Goal: Task Accomplishment & Management: Use online tool/utility

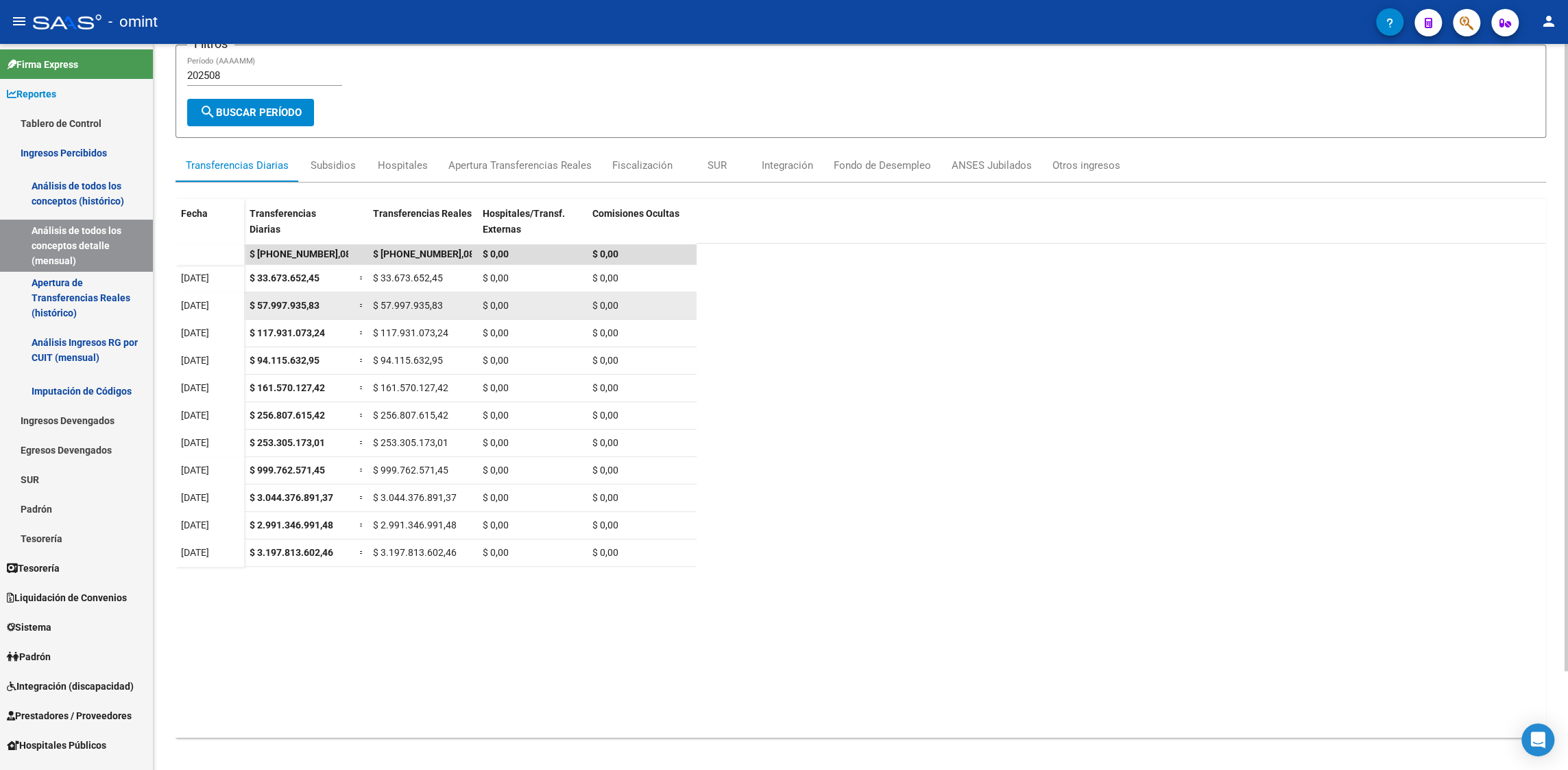
scroll to position [114, 0]
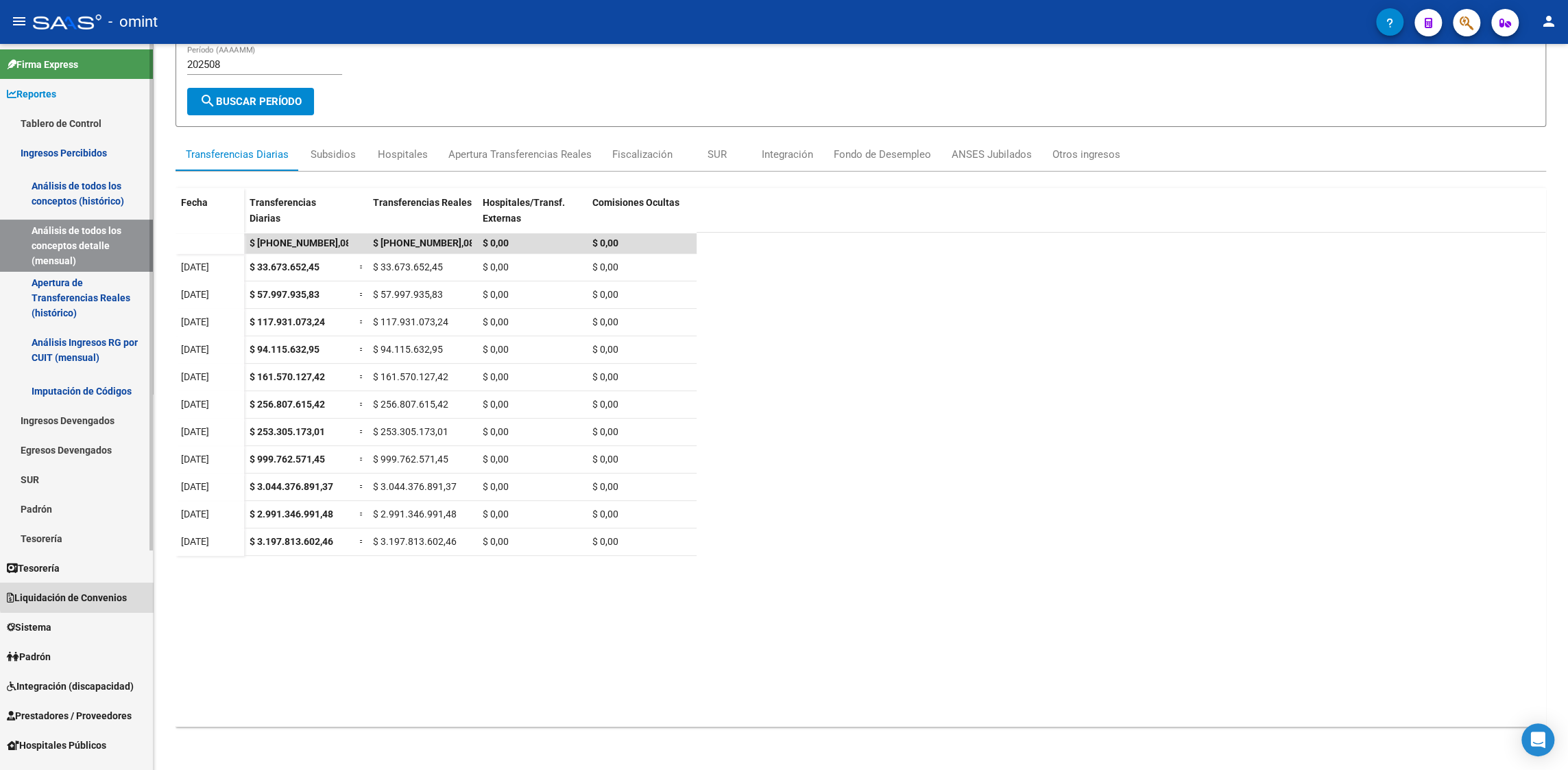
click at [96, 594] on span "Liquidación de Convenios" at bounding box center [66, 597] width 120 height 15
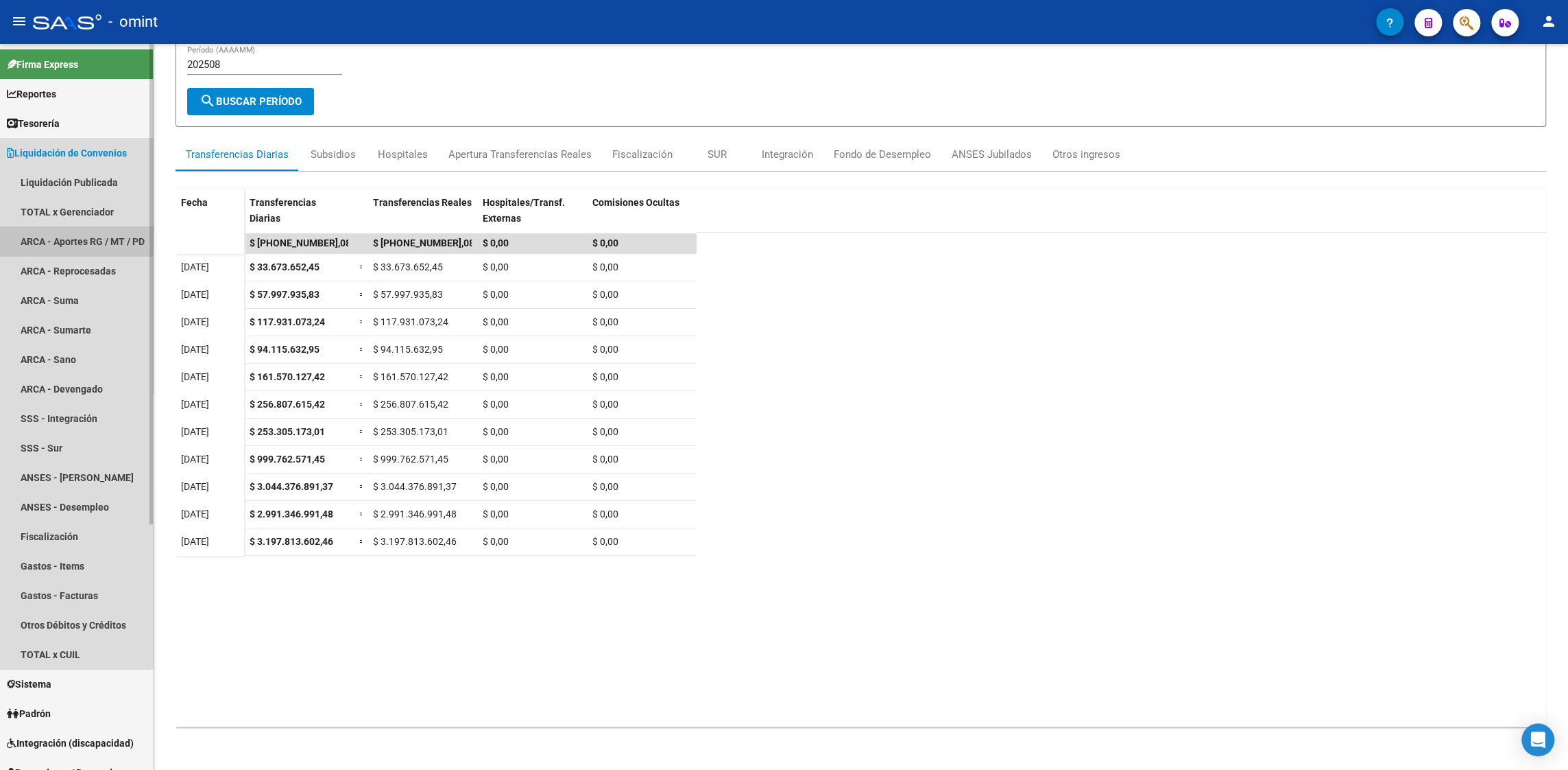
click at [62, 236] on link "ARCA - Aportes RG / MT / PD" at bounding box center [76, 241] width 153 height 29
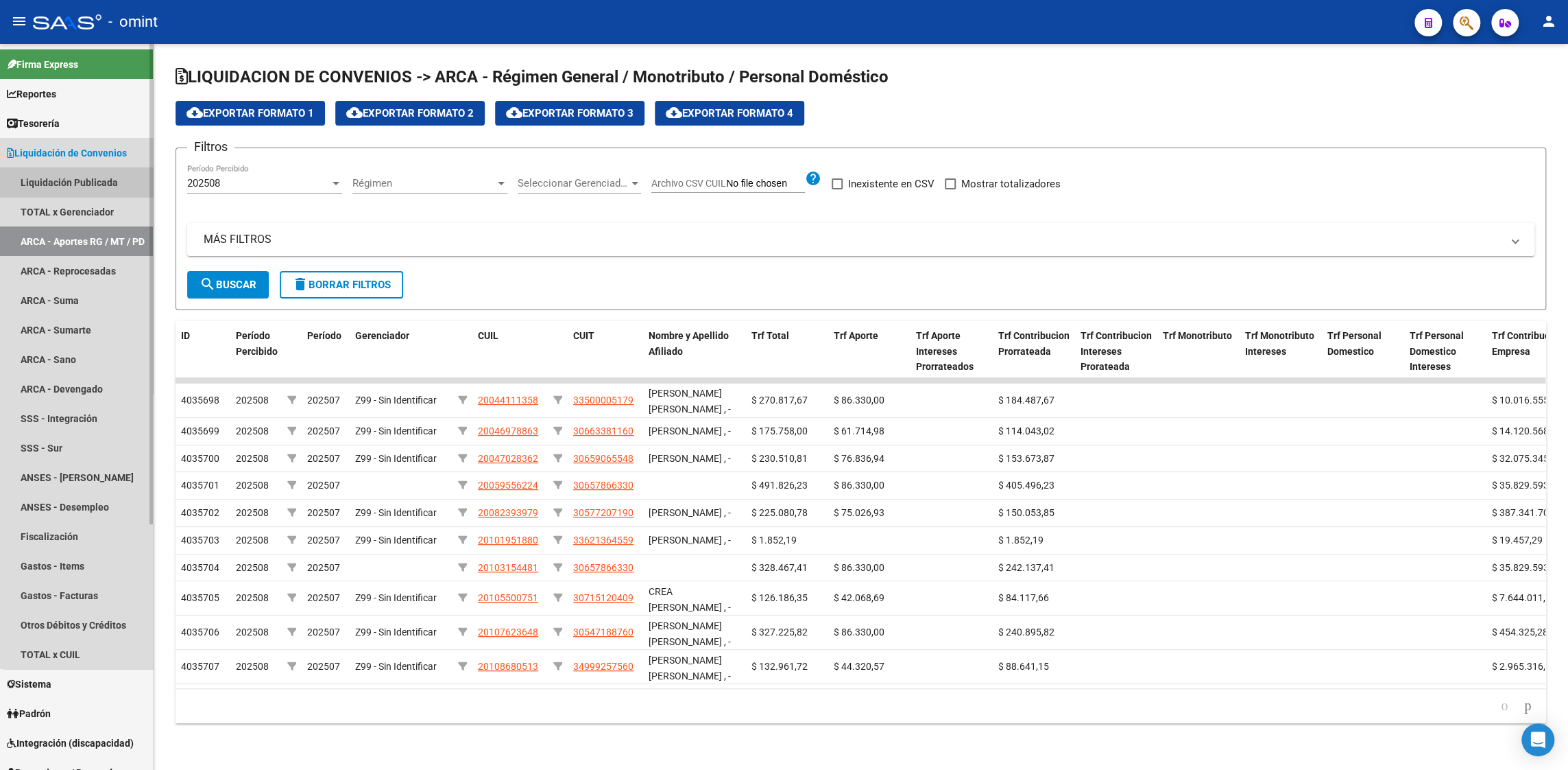
click at [90, 181] on link "Liquidación Publicada" at bounding box center [76, 182] width 153 height 29
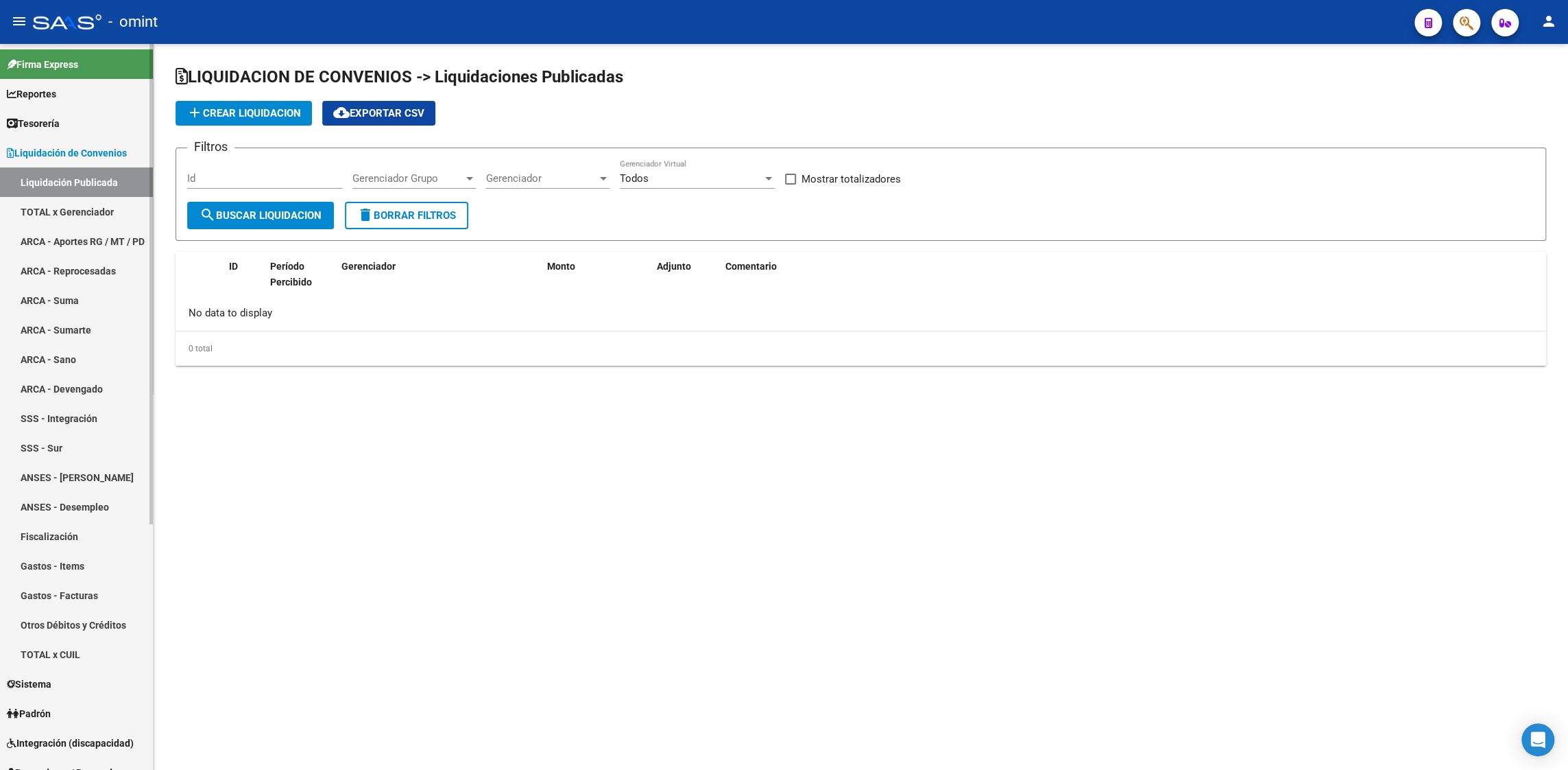
checkbox input "true"
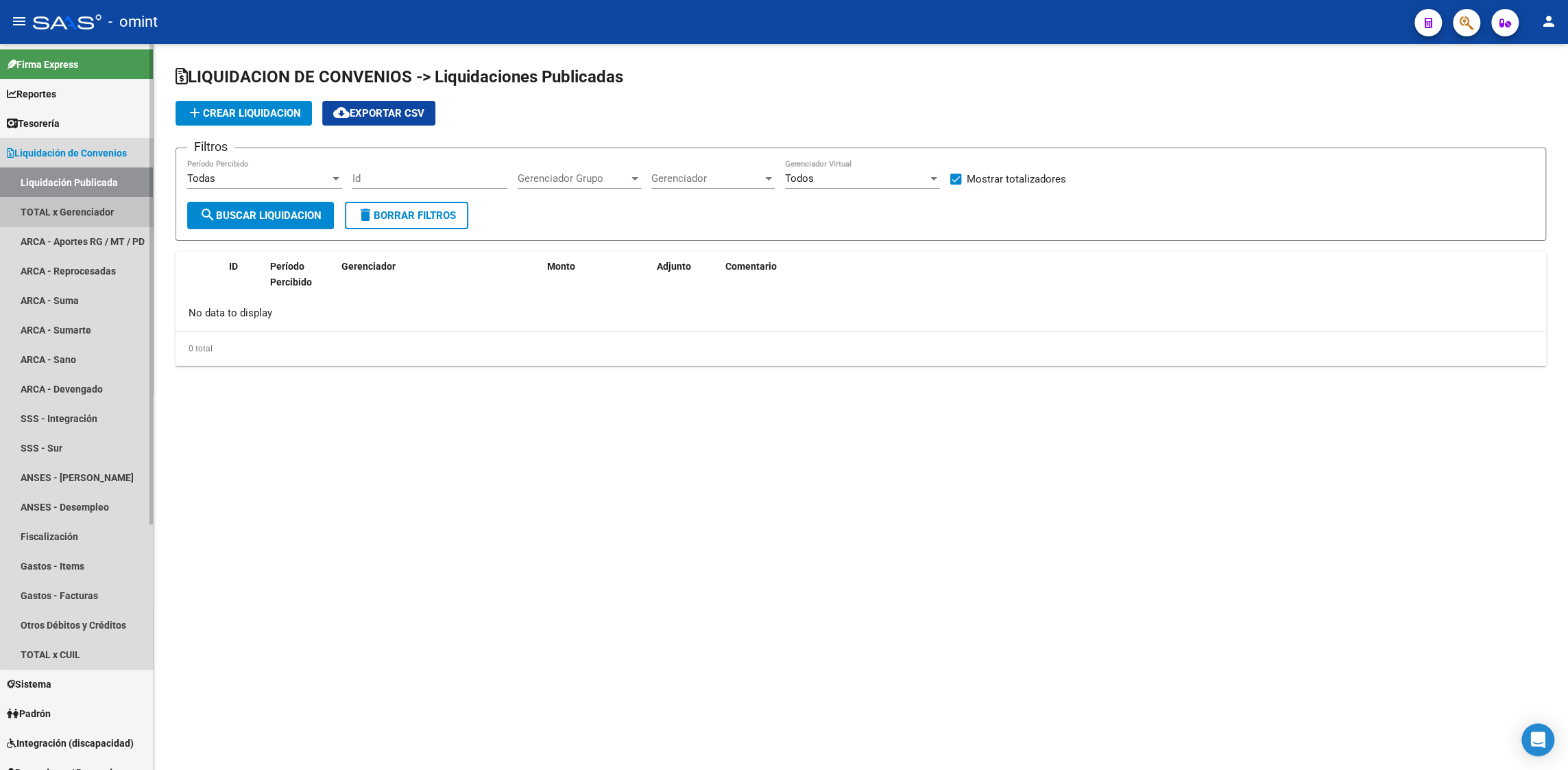
click at [91, 205] on link "TOTAL x Gerenciador" at bounding box center [76, 212] width 153 height 29
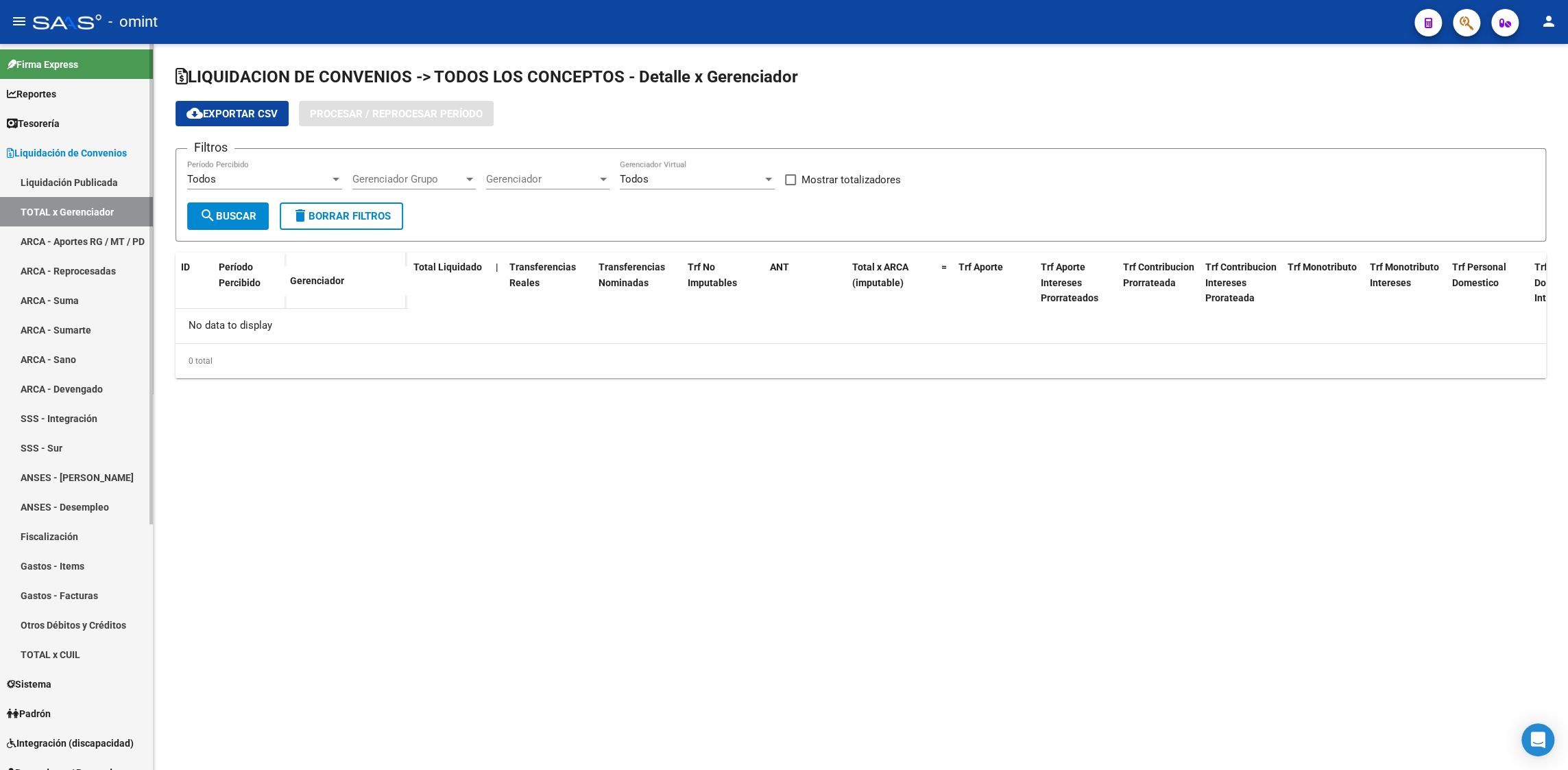
checkbox input "true"
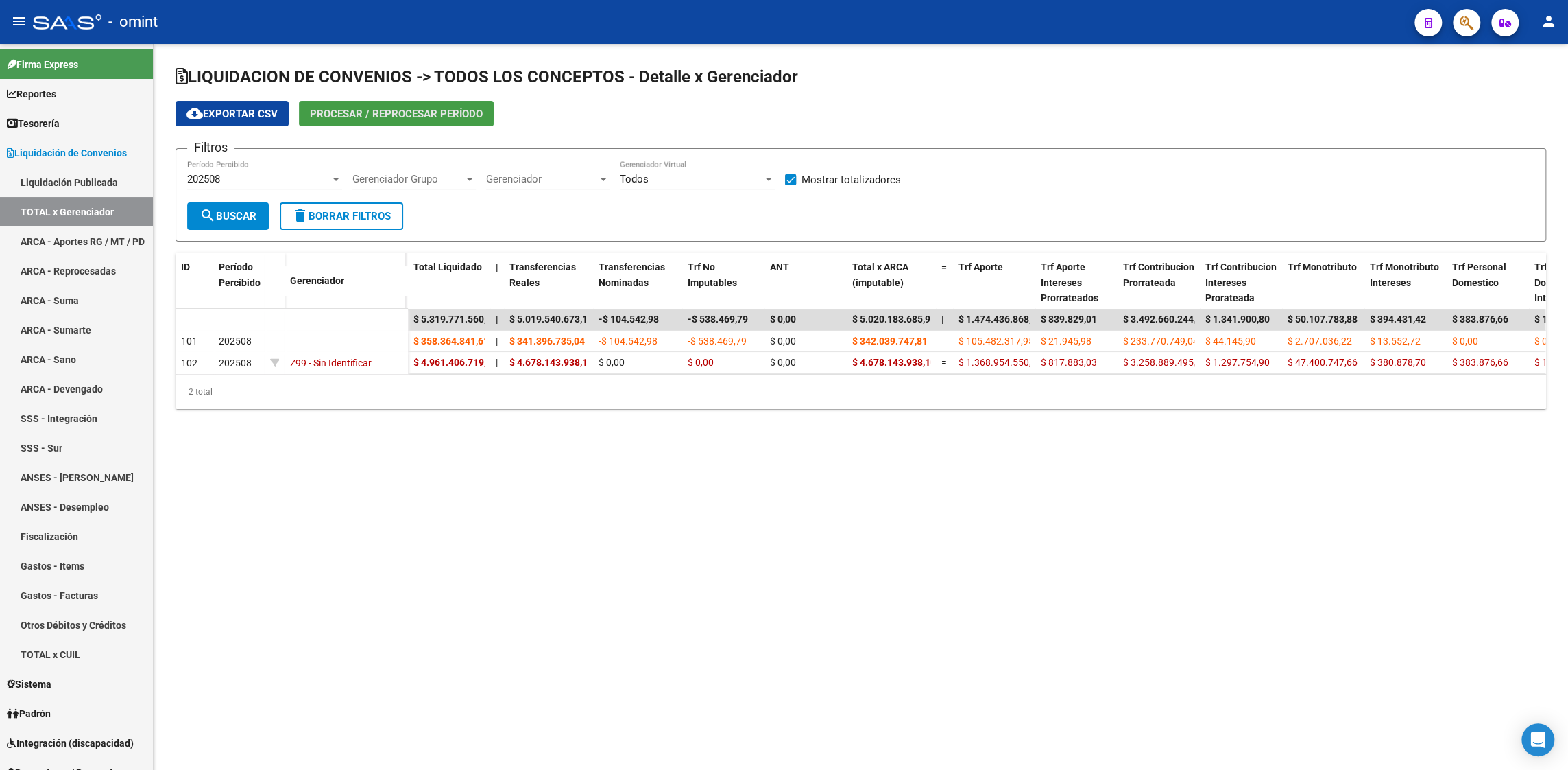
click at [339, 112] on span "Procesar / Reprocesar período" at bounding box center [396, 113] width 173 height 13
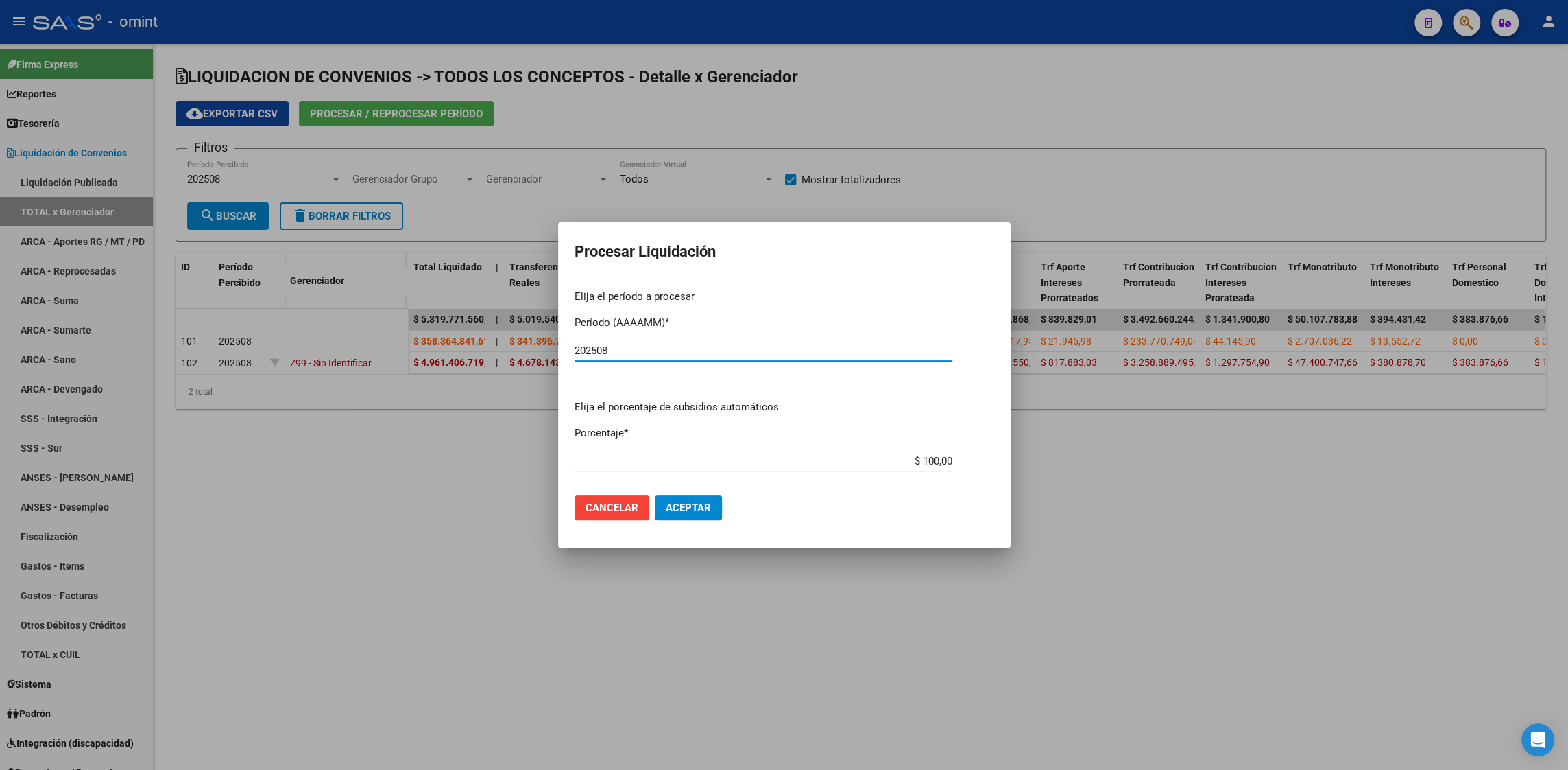
type input "202508"
click at [700, 511] on span "Aceptar" at bounding box center [689, 507] width 46 height 13
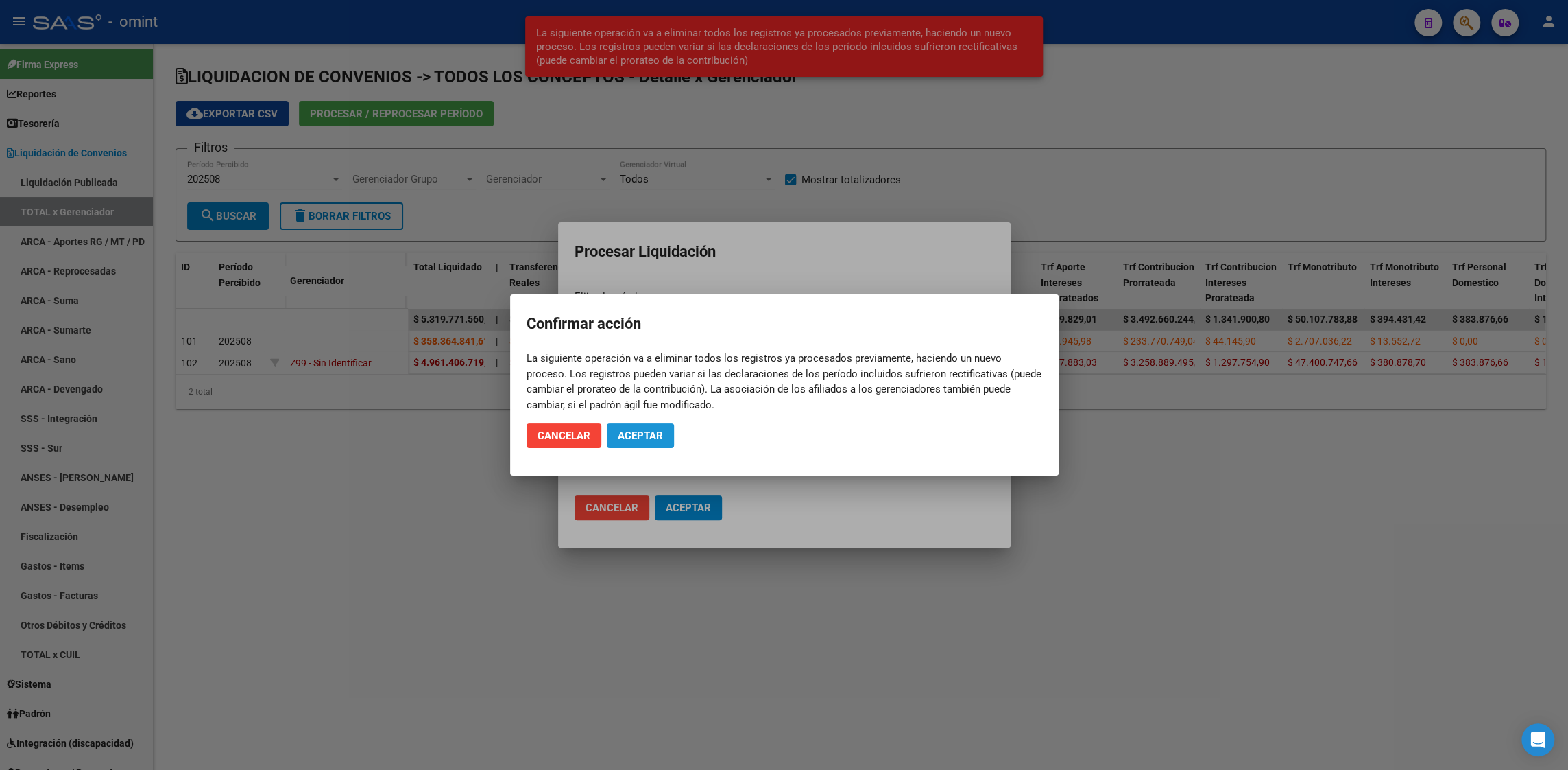
click at [656, 444] on button "Aceptar" at bounding box center [640, 436] width 67 height 25
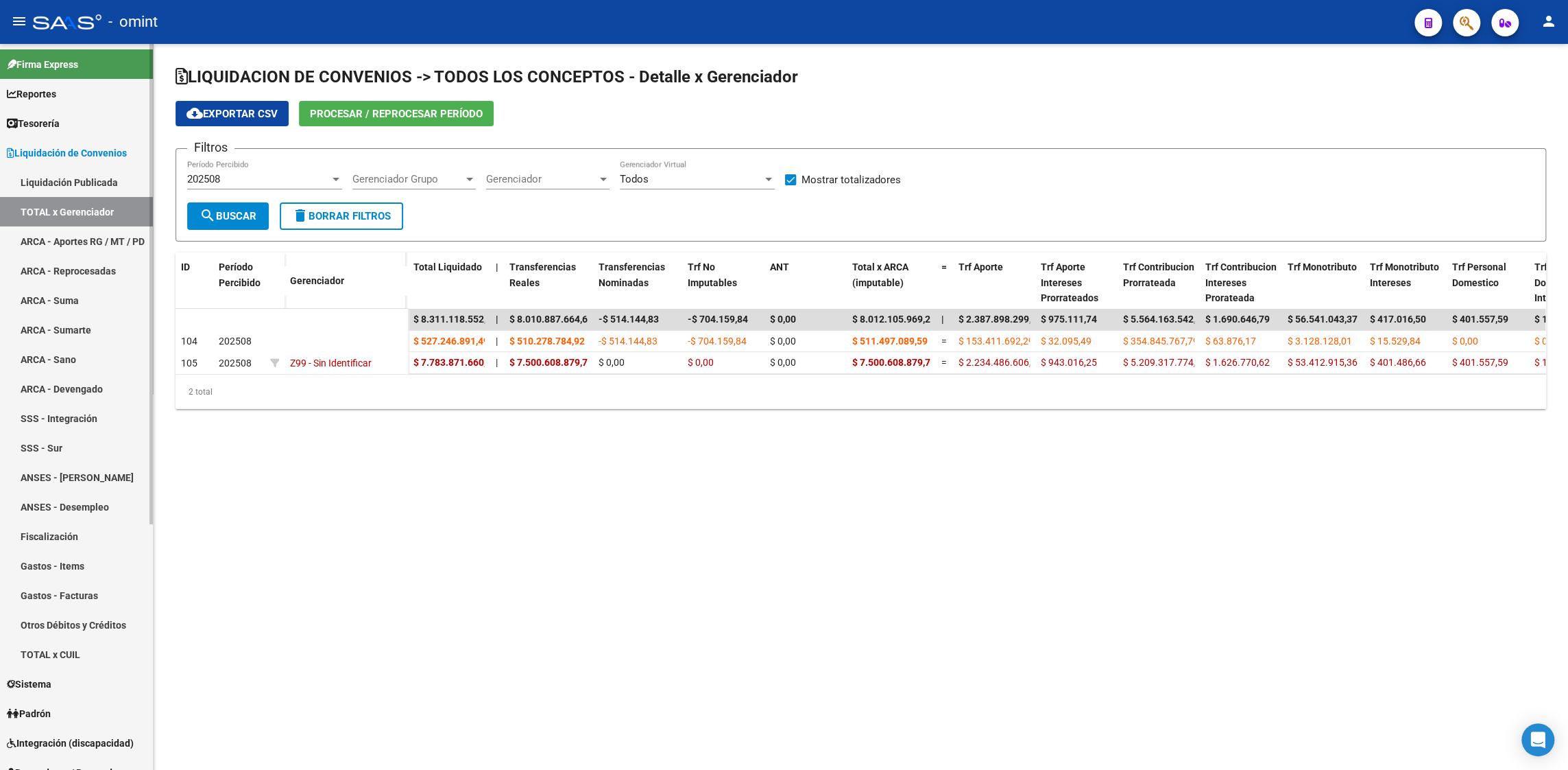
click at [47, 94] on span "Reportes" at bounding box center [31, 94] width 49 height 15
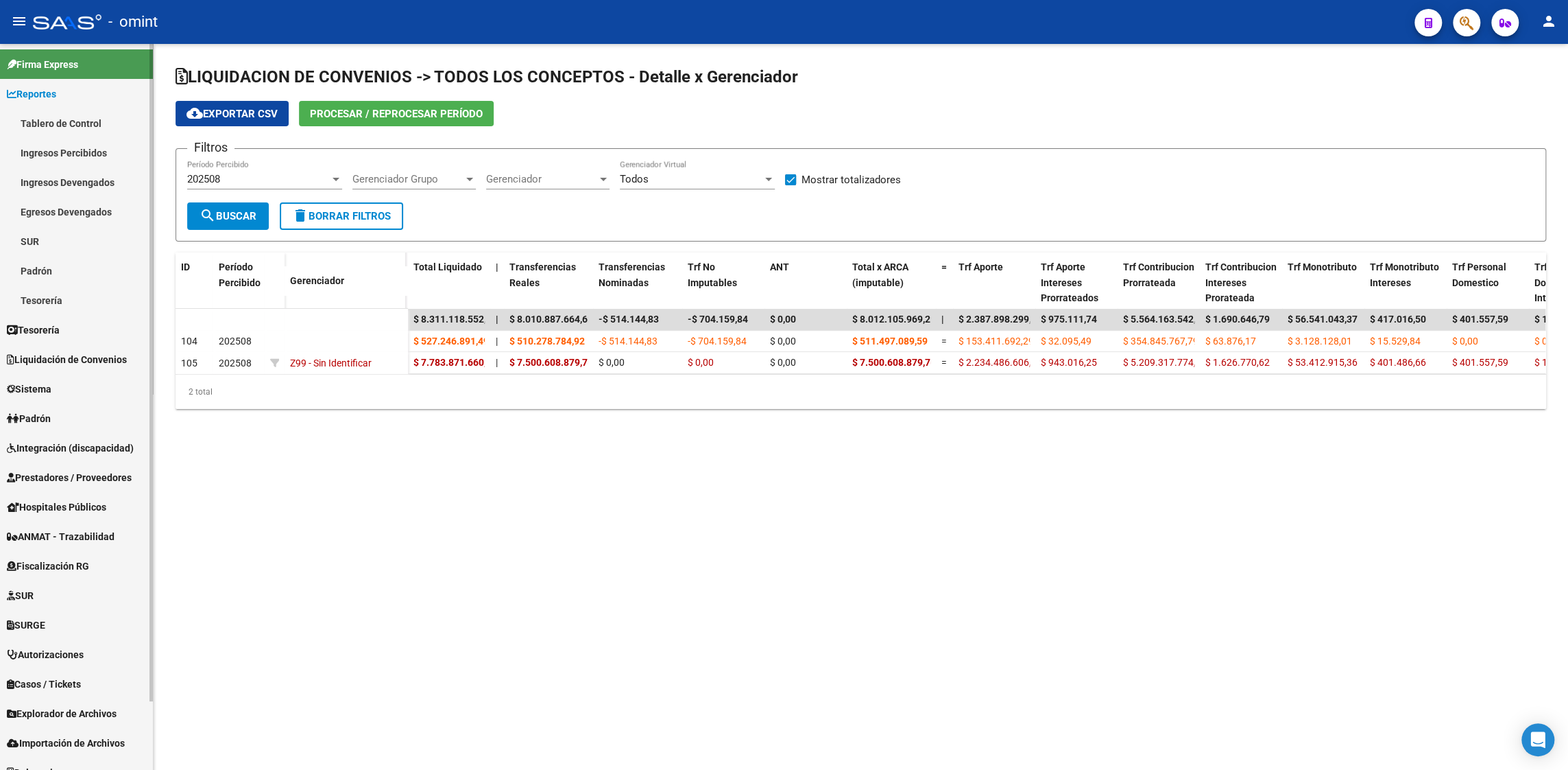
click at [66, 150] on link "Ingresos Percibidos" at bounding box center [76, 152] width 153 height 29
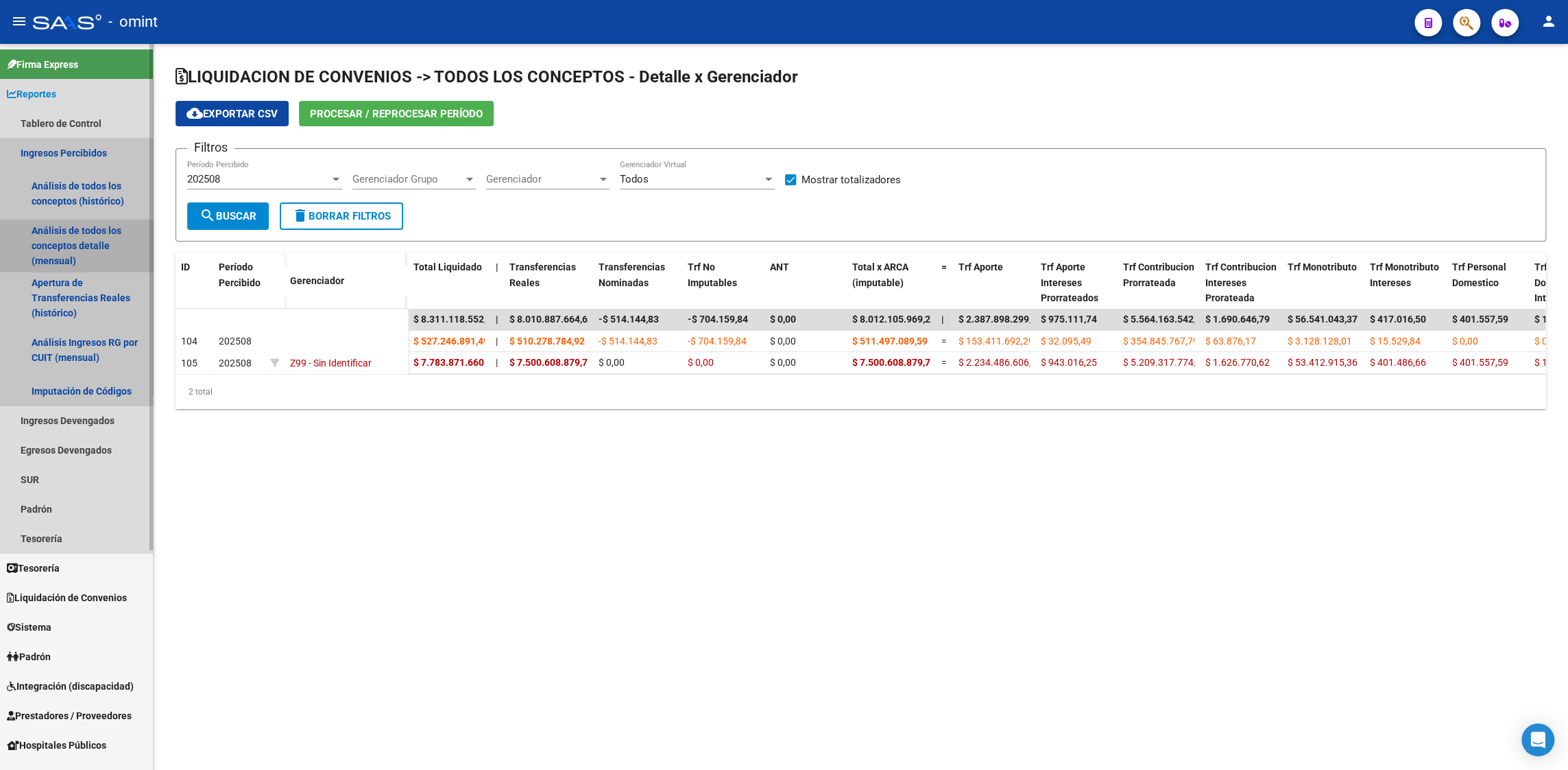
click at [61, 247] on link "Análisis de todos los conceptos detalle (mensual)" at bounding box center [76, 245] width 153 height 52
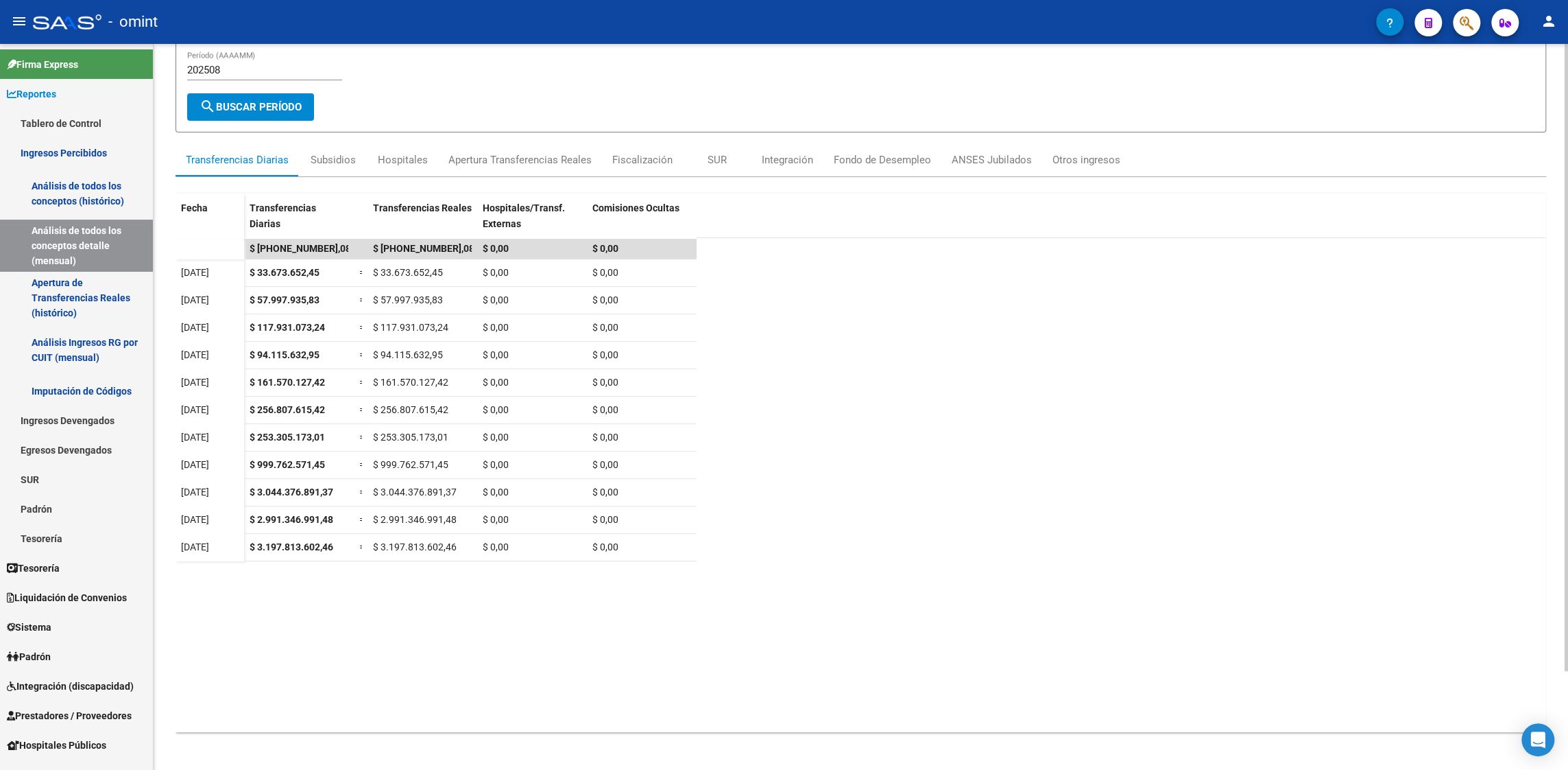
scroll to position [114, 0]
